Goal: Communication & Community: Answer question/provide support

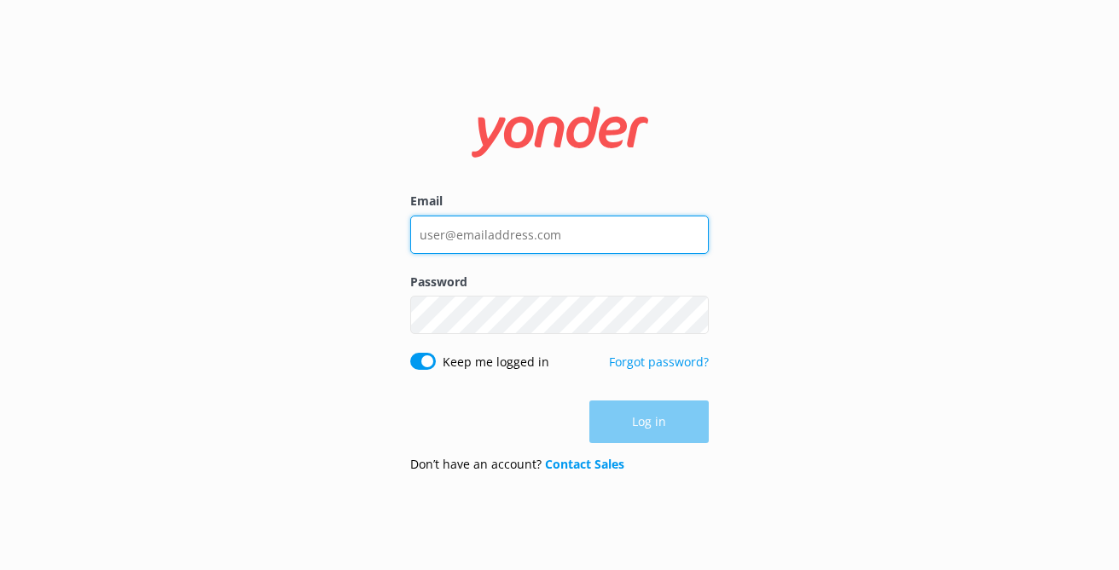
type input "[EMAIL_ADDRESS][DOMAIN_NAME]"
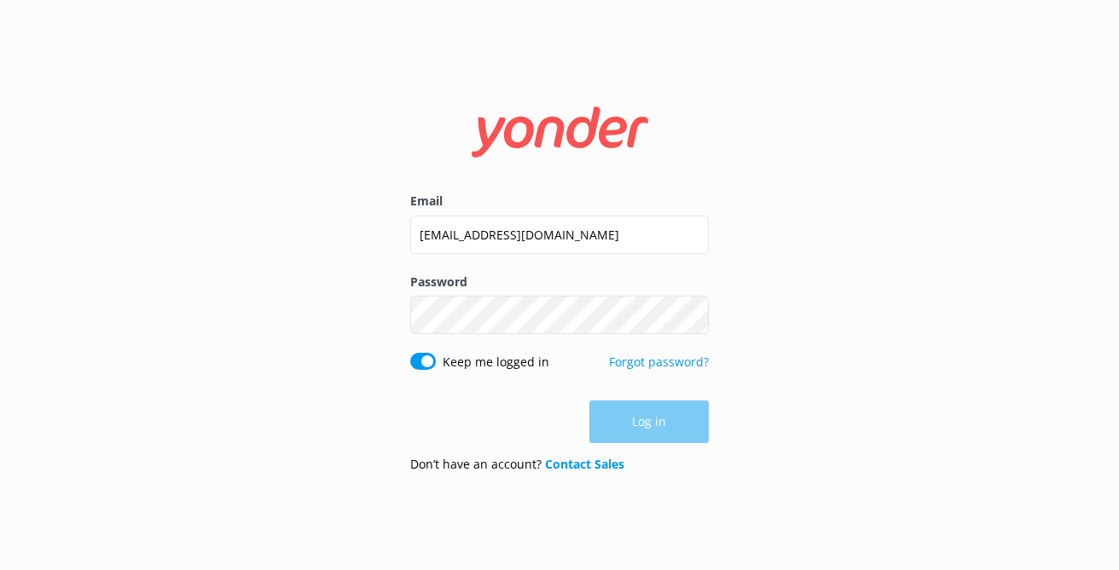
click at [781, 405] on div "Email INFO@VANCOUVERWATERADVENTURES.COM Password Show password Keep me logged i…" at bounding box center [559, 285] width 1119 height 570
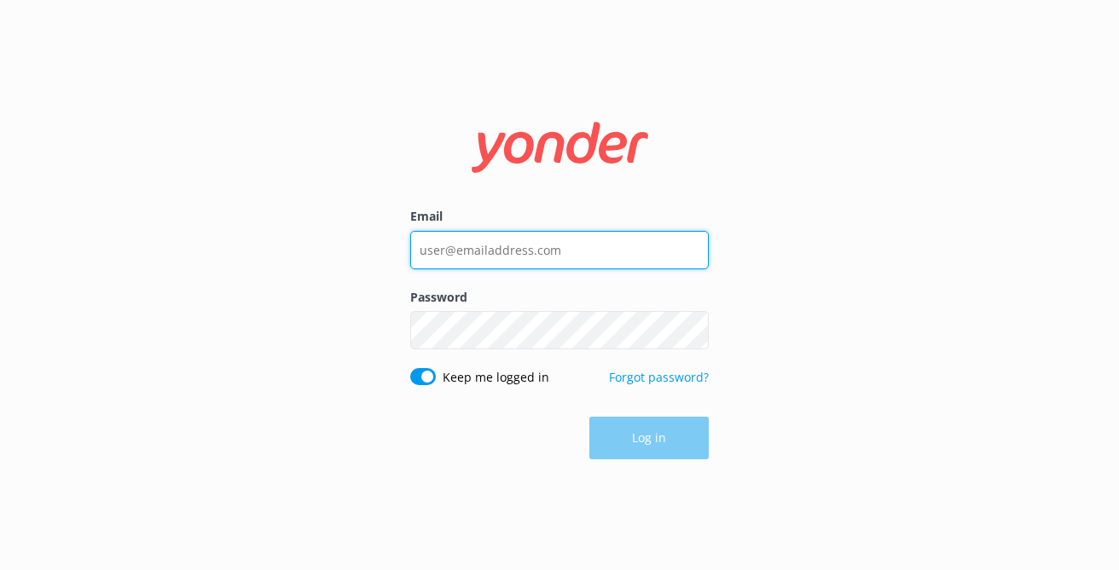
type input "[EMAIL_ADDRESS][DOMAIN_NAME]"
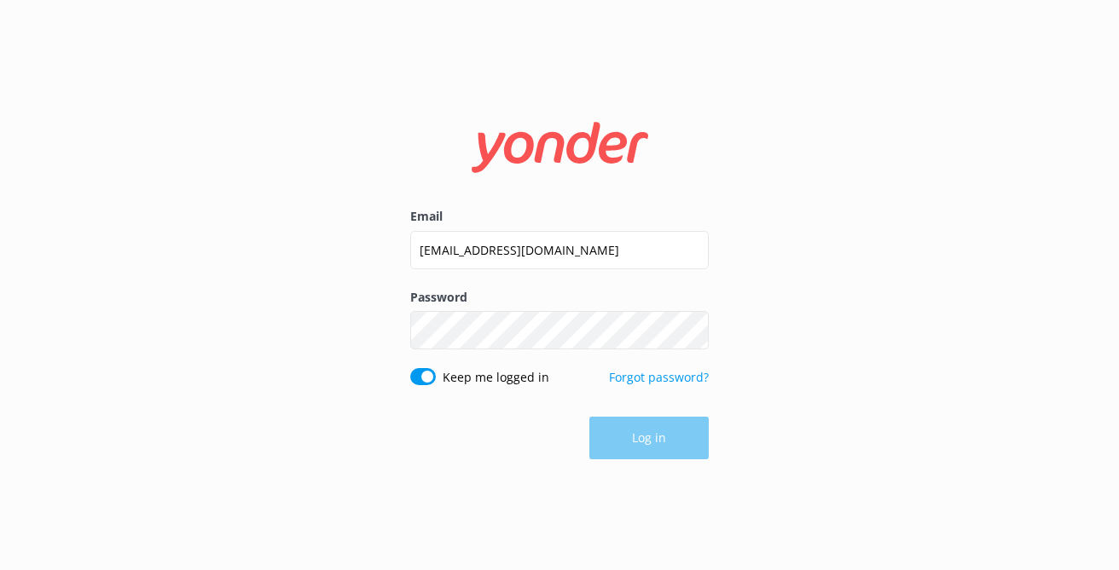
click at [637, 450] on div "Log in" at bounding box center [559, 438] width 298 height 43
click at [650, 449] on button "Log in" at bounding box center [648, 439] width 119 height 43
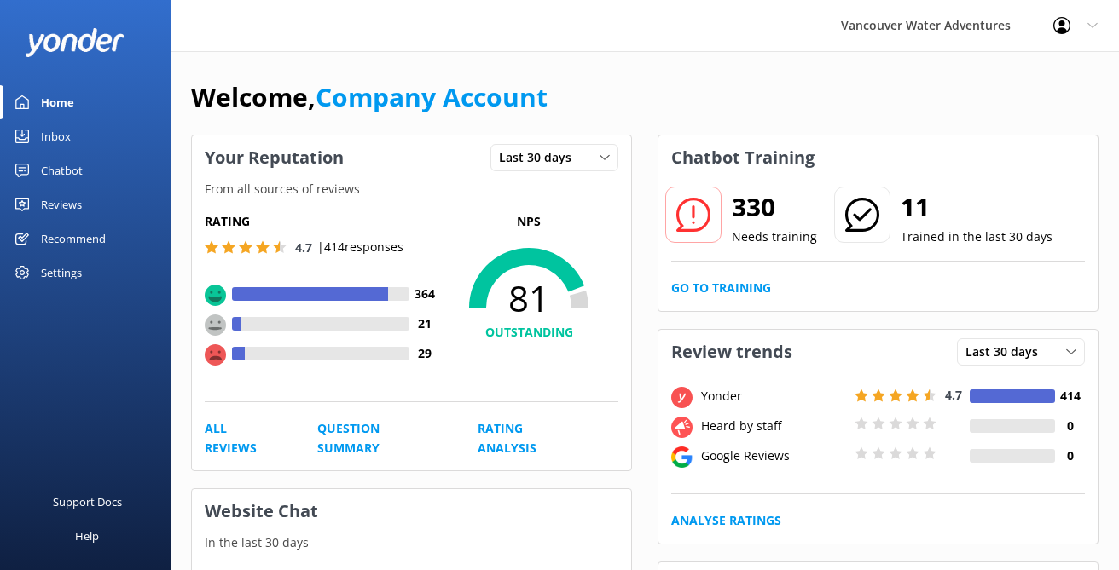
click at [54, 142] on div "Inbox" at bounding box center [56, 136] width 30 height 34
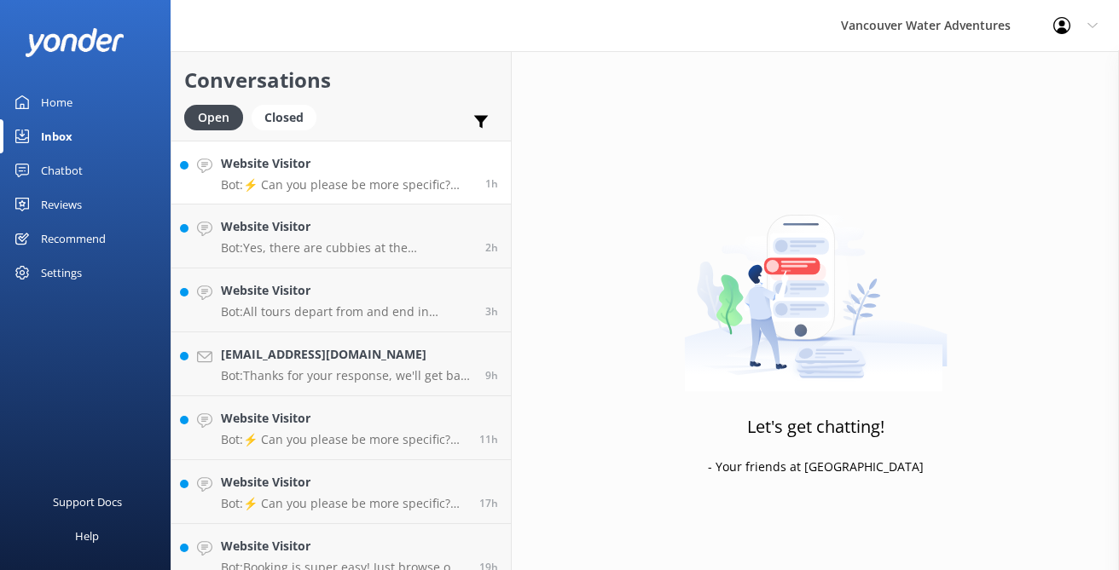
click at [381, 186] on p "Bot: ⚡ Can you please be more specific? Alternatively, you can leave your conta…" at bounding box center [347, 184] width 252 height 15
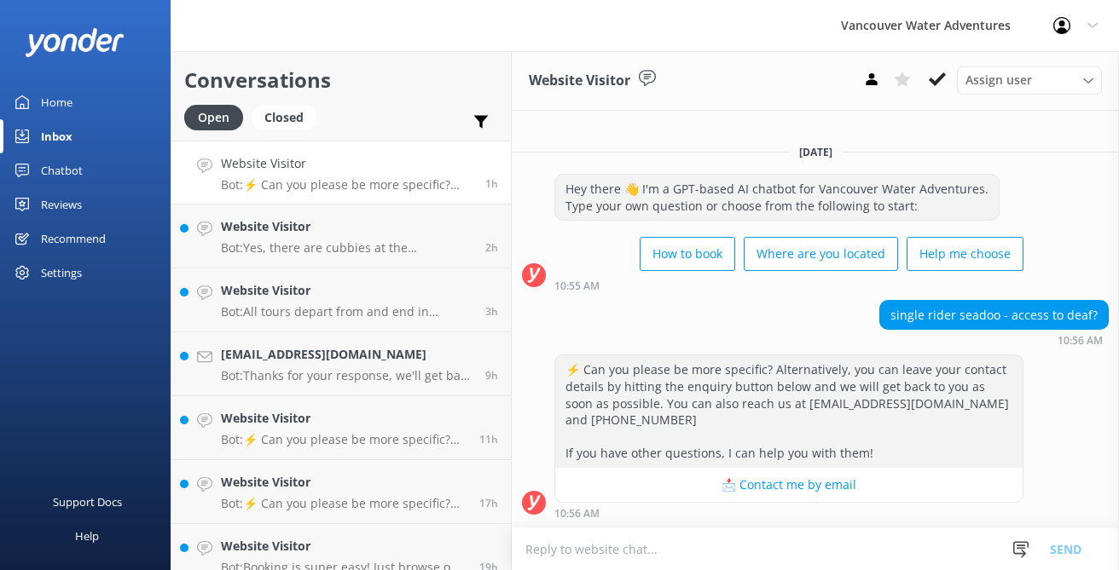
click at [653, 553] on textarea at bounding box center [815, 550] width 607 height 42
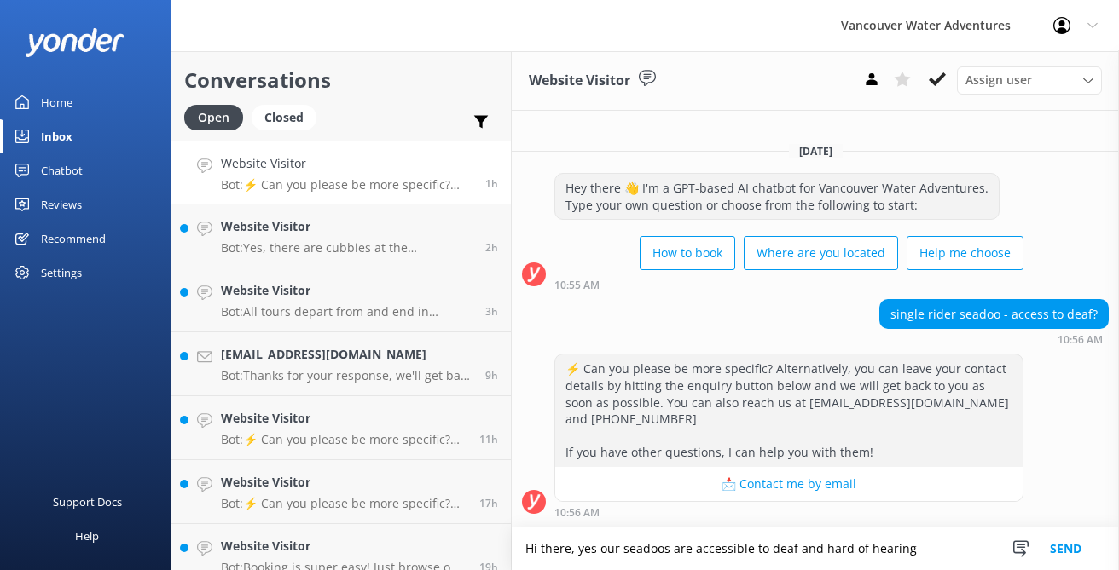
click at [765, 551] on textarea "Hi there, yes our seadoos are accessible to deaf and hard of hearing" at bounding box center [815, 549] width 607 height 43
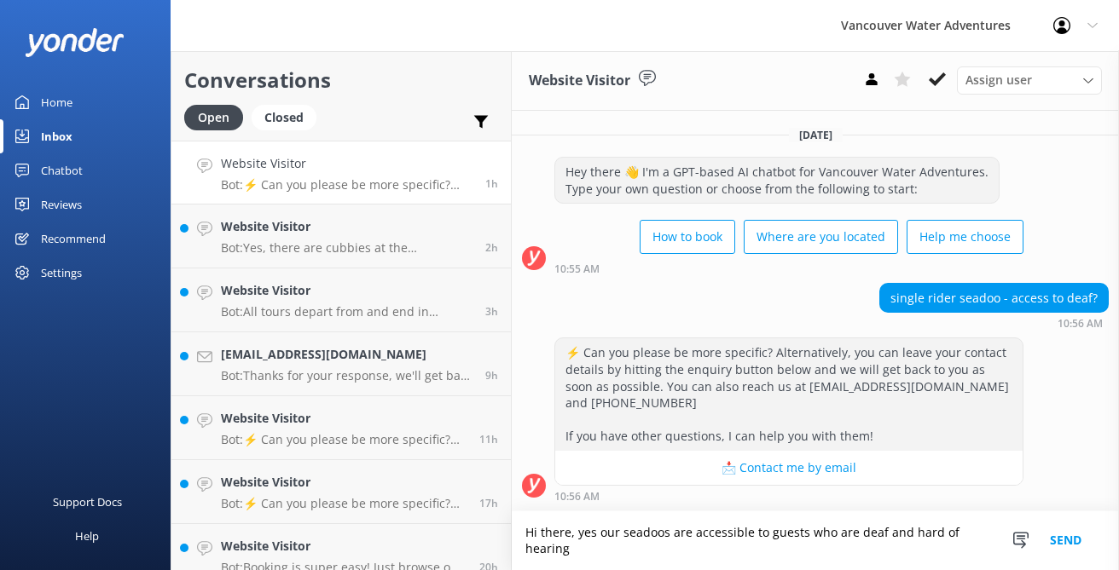
click at [885, 536] on textarea "Hi there, yes our seadoos are accessible to guests who are deaf and hard of hea…" at bounding box center [815, 541] width 607 height 59
click at [584, 547] on textarea "Hi there, yes our seadoos are accessible to guests who are deaf or hard of hear…" at bounding box center [815, 541] width 607 height 59
type textarea "Hi there, yes our seadoos are accessible to guests who are deaf or hard of hear…"
click at [1044, 541] on button "Send" at bounding box center [1065, 541] width 64 height 59
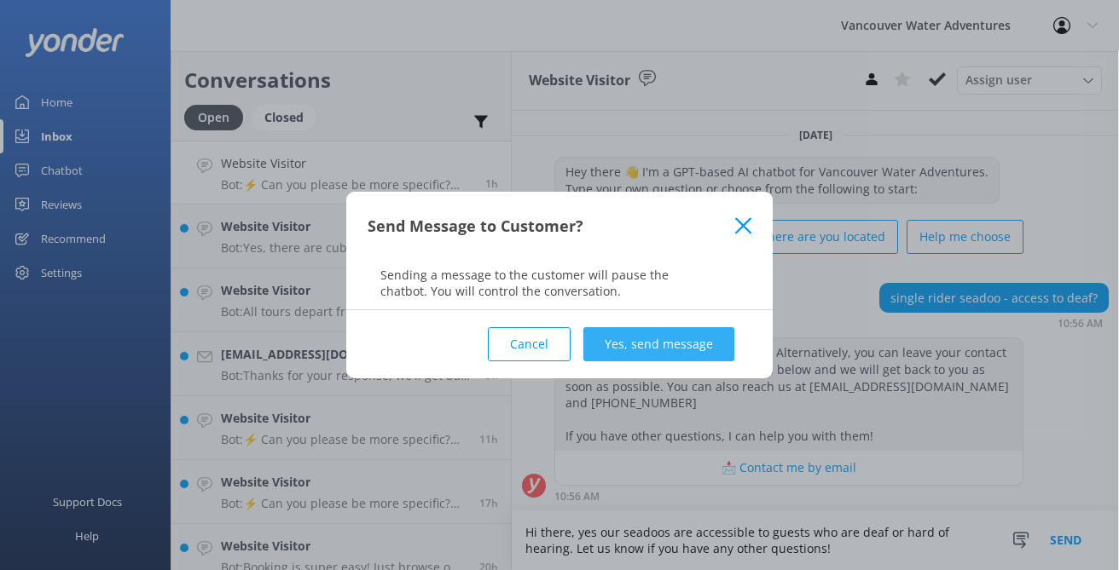
click at [663, 340] on button "Yes, send message" at bounding box center [658, 344] width 151 height 34
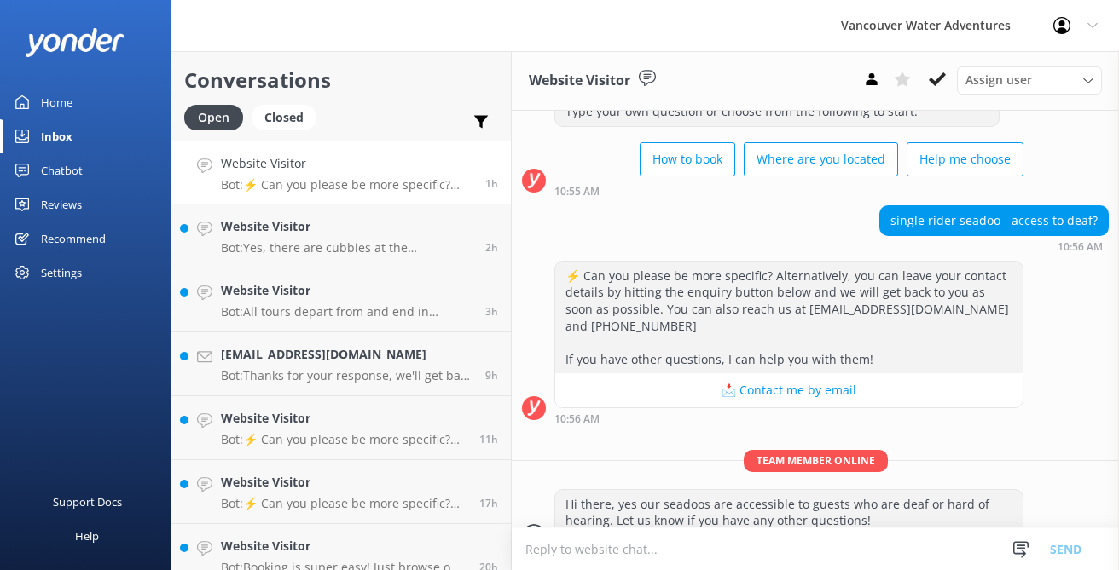
scroll to position [109, 0]
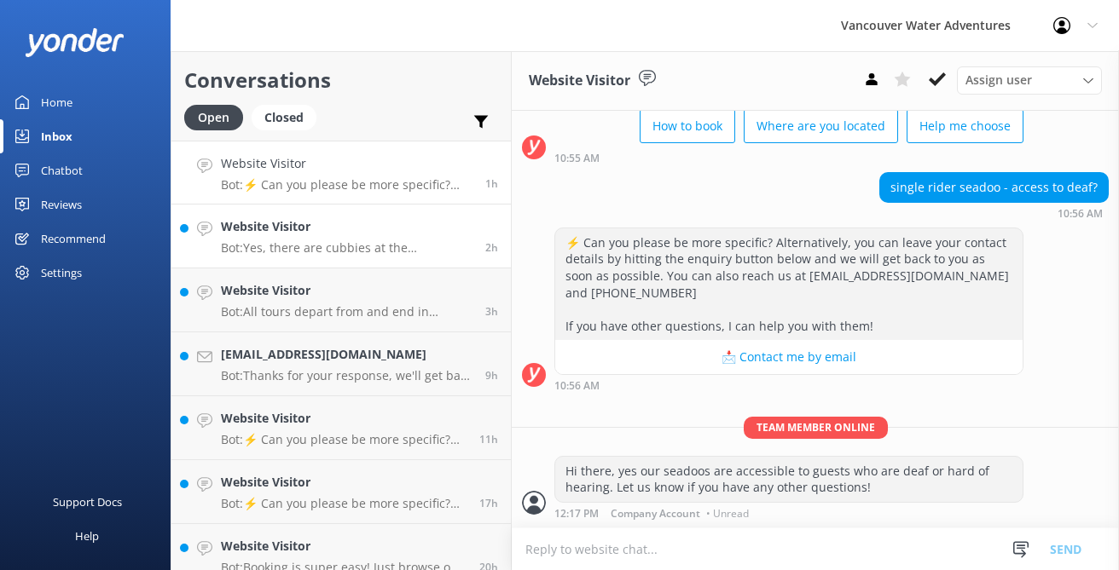
click at [401, 234] on h4 "Website Visitor" at bounding box center [347, 226] width 252 height 19
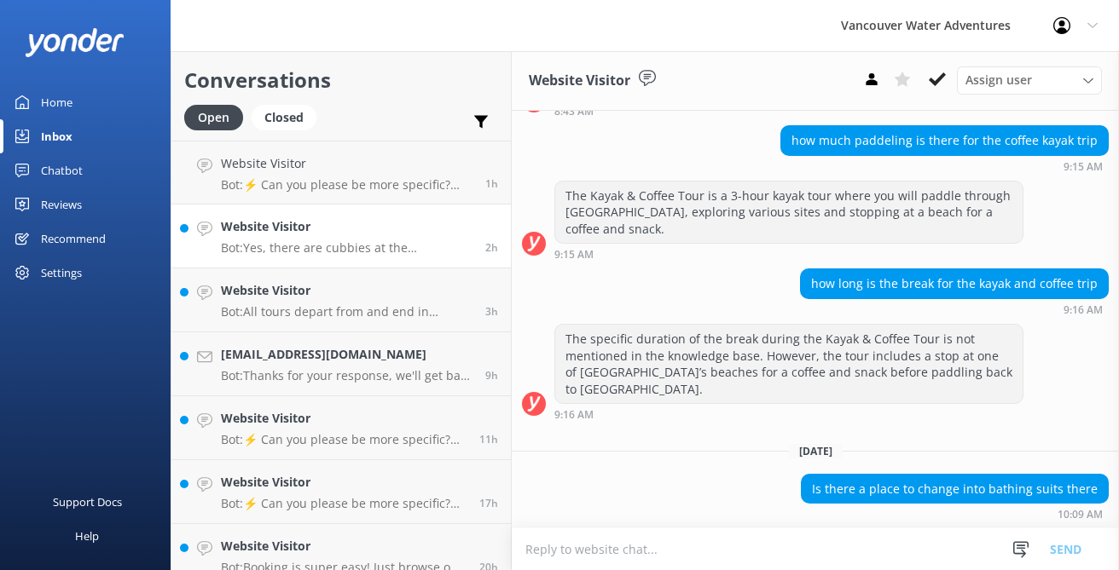
scroll to position [500, 0]
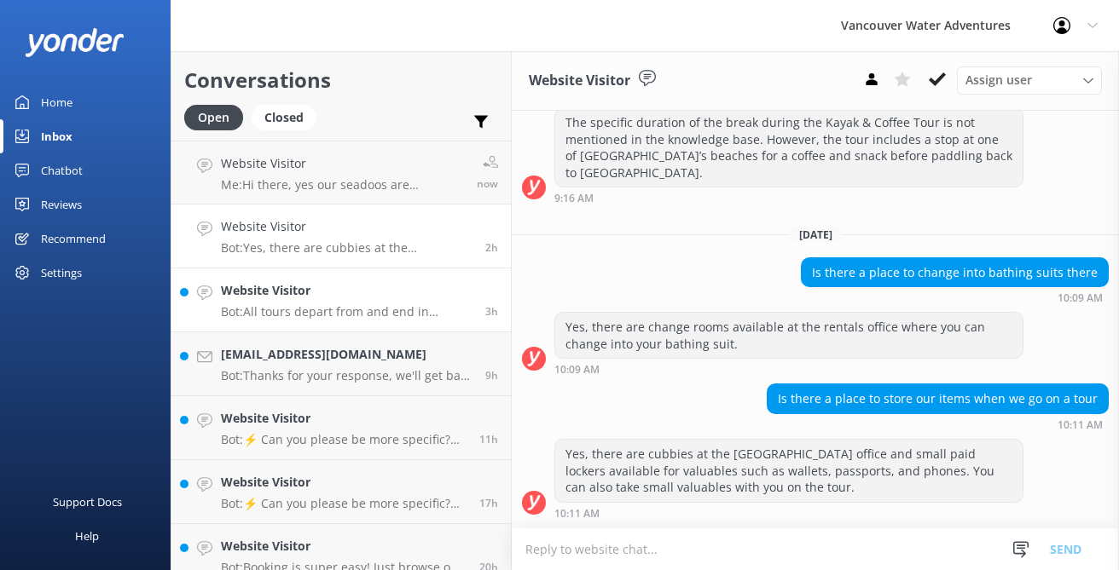
click at [393, 289] on h4 "Website Visitor" at bounding box center [347, 290] width 252 height 19
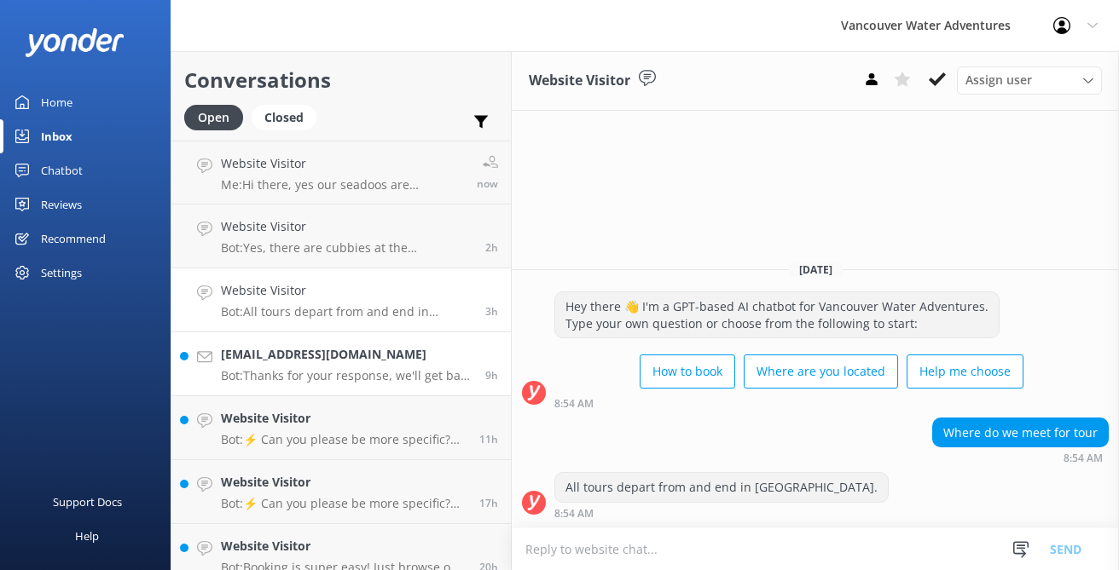
click at [378, 352] on h4 "[EMAIL_ADDRESS][DOMAIN_NAME]" at bounding box center [347, 354] width 252 height 19
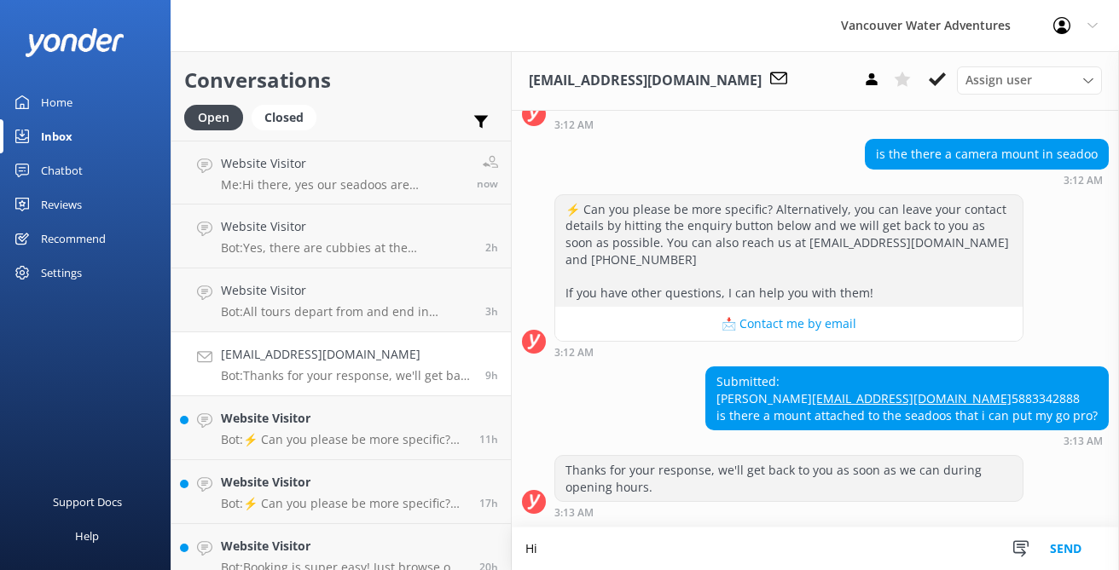
scroll to position [176, 0]
click at [639, 553] on textarea "Hi Khimberly" at bounding box center [815, 549] width 607 height 43
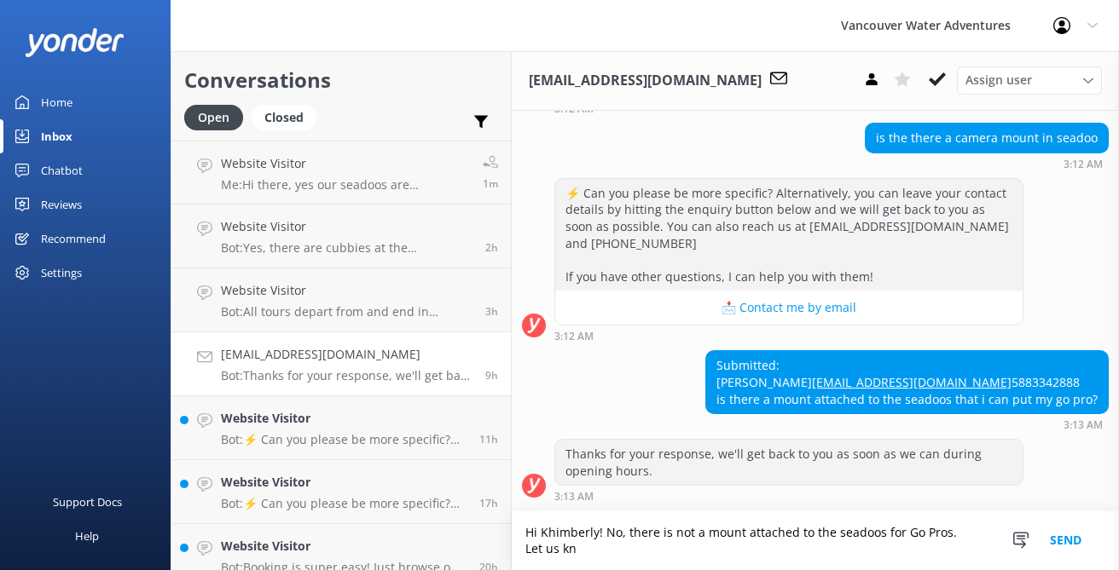
scroll to position [192, 0]
type textarea "Hi Khimberly! No, there is not a mount attached to the seadoos for Go Pros. Let…"
click at [1074, 541] on button "Send" at bounding box center [1065, 541] width 64 height 59
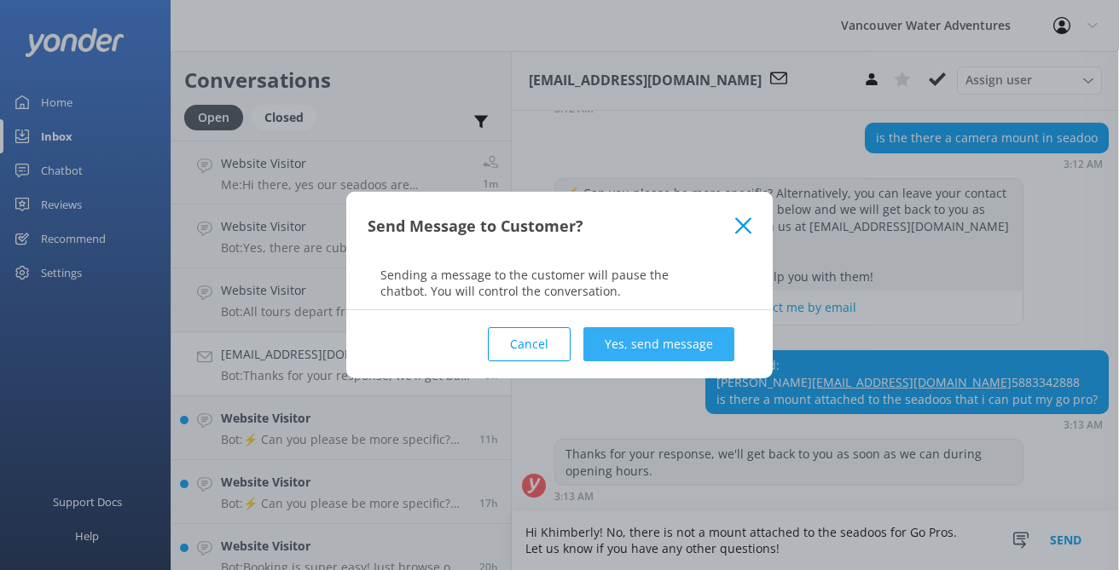
click at [661, 337] on button "Yes, send message" at bounding box center [658, 344] width 151 height 34
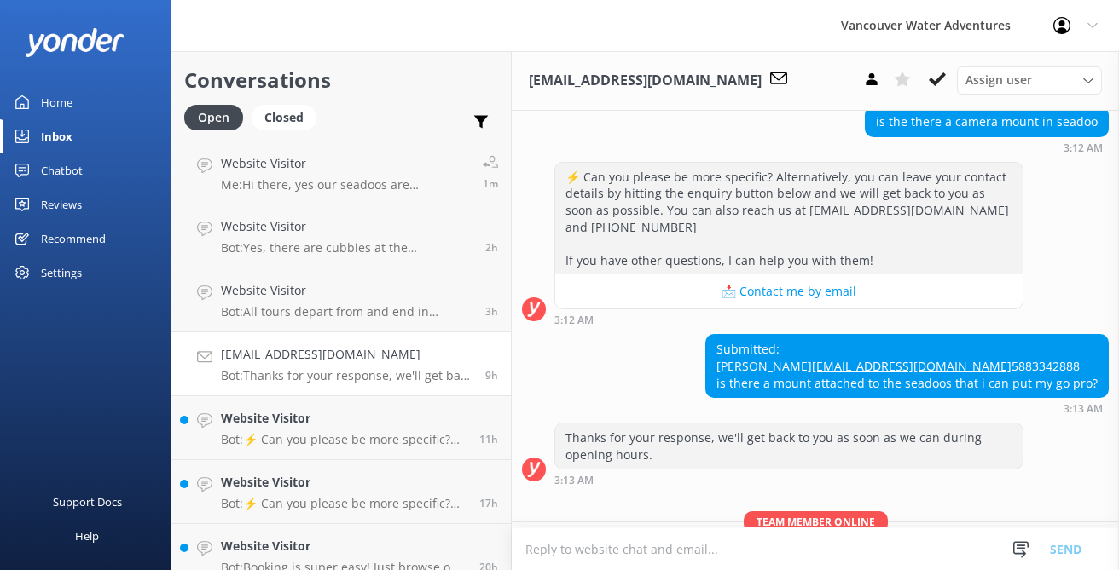
scroll to position [303, 0]
